Goal: Task Accomplishment & Management: Use online tool/utility

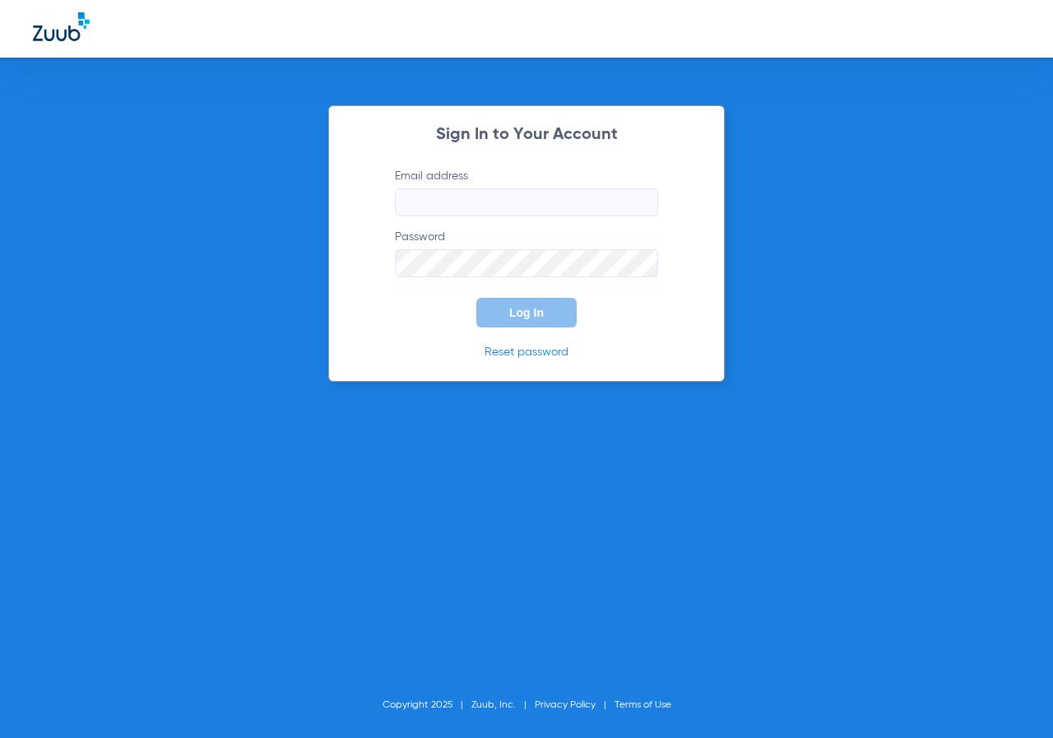
type input "[EMAIL_ADDRESS][DOMAIN_NAME]"
click at [535, 315] on span "Log In" at bounding box center [526, 312] width 35 height 13
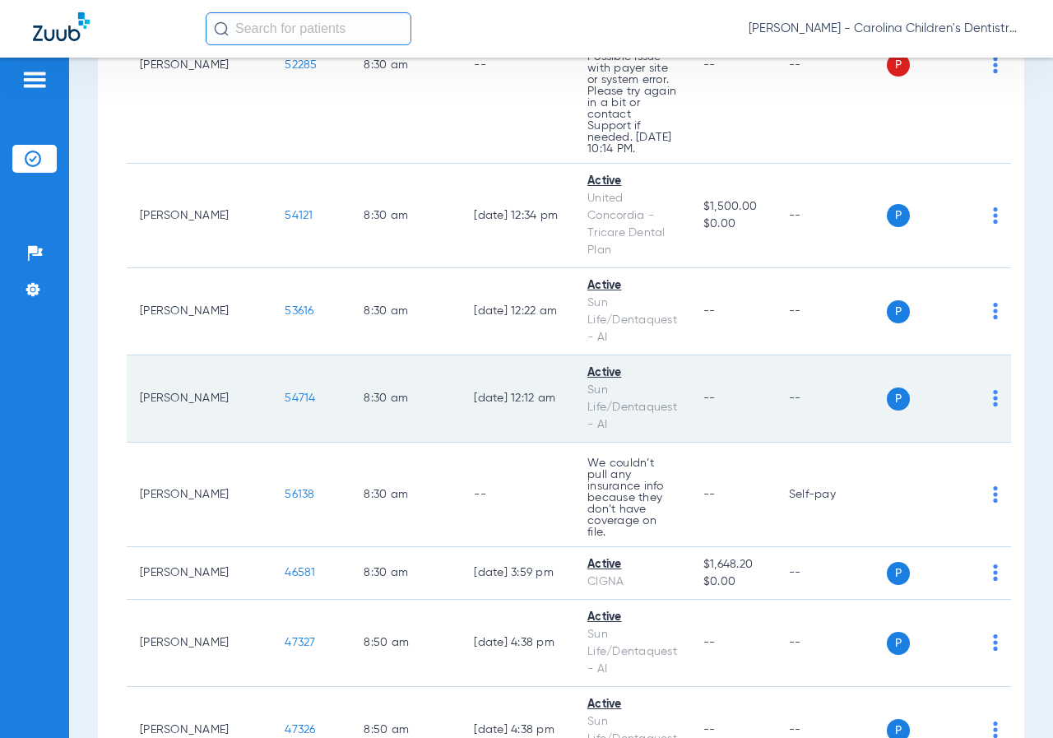
scroll to position [411, 0]
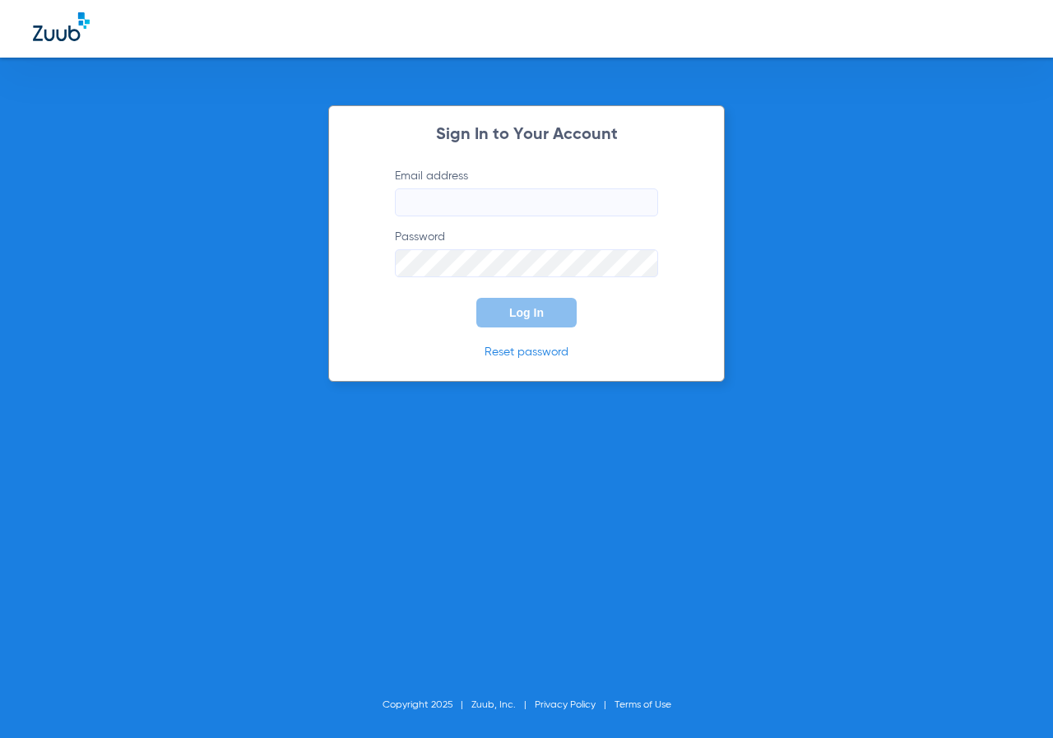
type input "[EMAIL_ADDRESS][DOMAIN_NAME]"
click at [517, 309] on span "Log In" at bounding box center [526, 312] width 35 height 13
